Goal: Information Seeking & Learning: Understand process/instructions

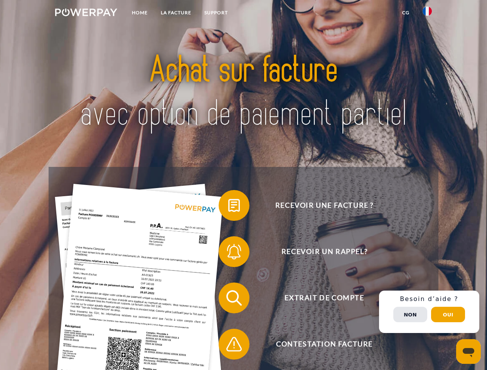
click at [86, 13] on img at bounding box center [86, 12] width 62 height 8
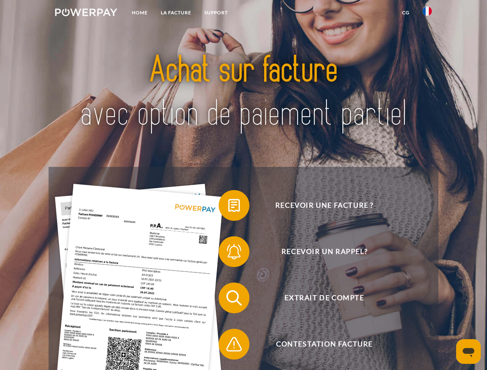
click at [427, 13] on img at bounding box center [426, 11] width 9 height 9
click at [405, 13] on link "CG" at bounding box center [405, 13] width 20 height 14
click at [228, 207] on span at bounding box center [222, 205] width 39 height 39
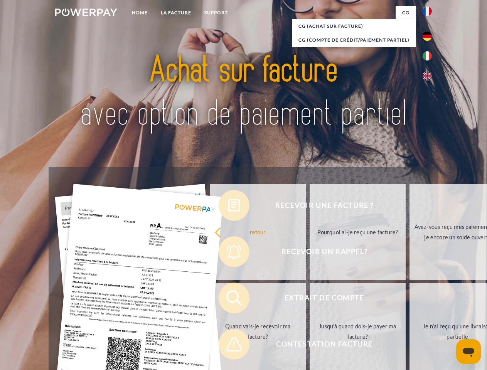
click at [228, 253] on div "Recevoir une facture ? Recevoir un rappel? Extrait de compte retour" at bounding box center [243, 321] width 389 height 308
click at [309, 299] on link "Jusqu'à quand dois-je payer ma facture?" at bounding box center [357, 331] width 96 height 96
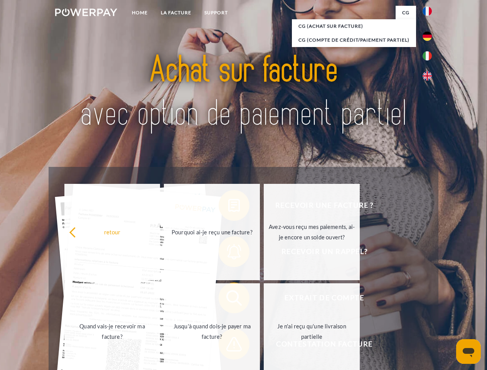
click at [228, 346] on span at bounding box center [222, 344] width 39 height 39
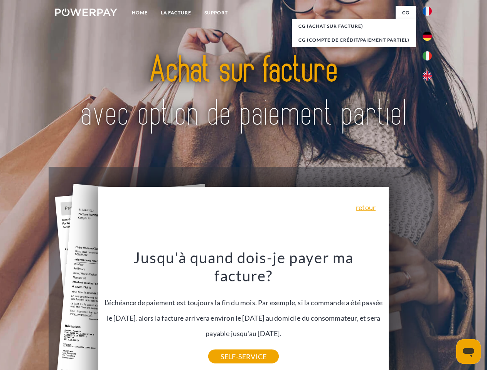
click at [429, 312] on div "Recevoir une facture ? Recevoir un rappel? Extrait de compte retour" at bounding box center [243, 321] width 389 height 308
click at [410, 313] on span "Extrait de compte" at bounding box center [324, 298] width 189 height 31
click at [448, 314] on header "Home LA FACTURE Support" at bounding box center [243, 266] width 487 height 532
